Goal: Task Accomplishment & Management: Complete application form

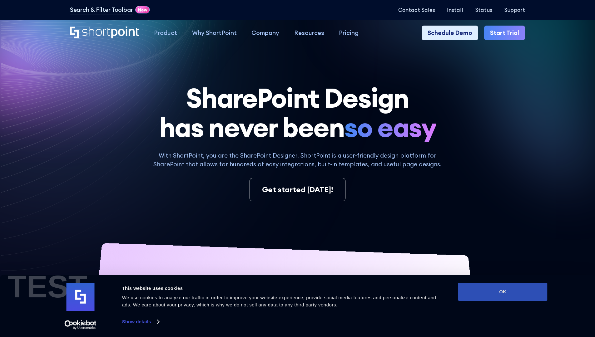
click at [502, 292] on button "OK" at bounding box center [502, 292] width 89 height 18
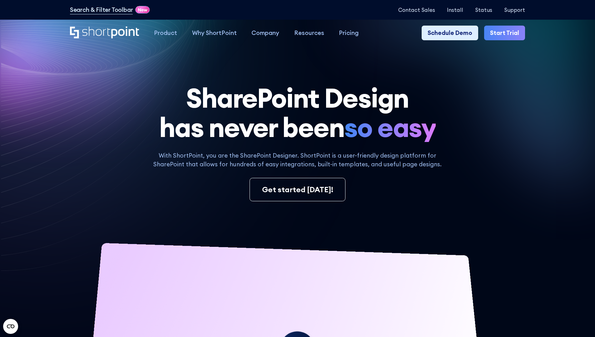
click at [507, 33] on link "Start Trial" at bounding box center [504, 33] width 41 height 15
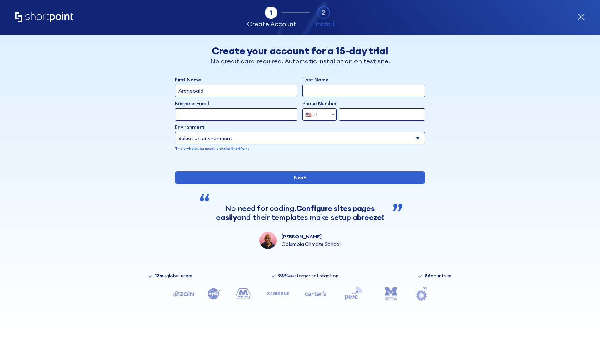
type input "Archebald"
type input "Berkuskv"
type input "2125556789"
select select "Microsoft 365"
type input "2125556789"
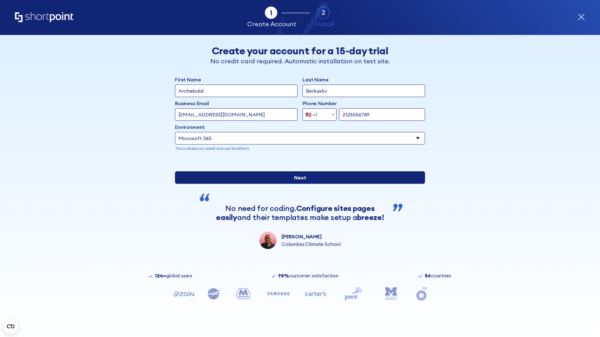
scroll to position [2, 0]
click at [297, 184] on input "Next" at bounding box center [300, 177] width 250 height 12
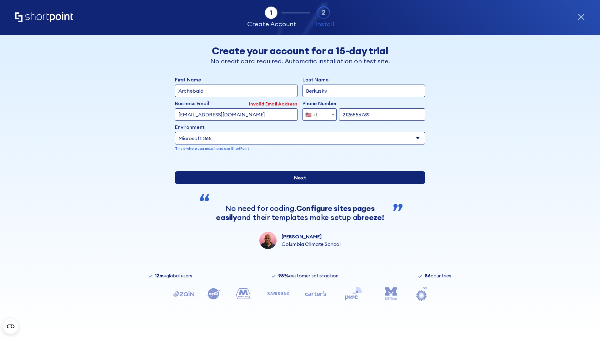
click at [297, 184] on input "Next" at bounding box center [300, 177] width 250 height 12
type input "[EMAIL_ADDRESS][DOMAIN_NAME]"
click at [297, 184] on input "Next" at bounding box center [300, 177] width 250 height 12
